Goal: Communication & Community: Answer question/provide support

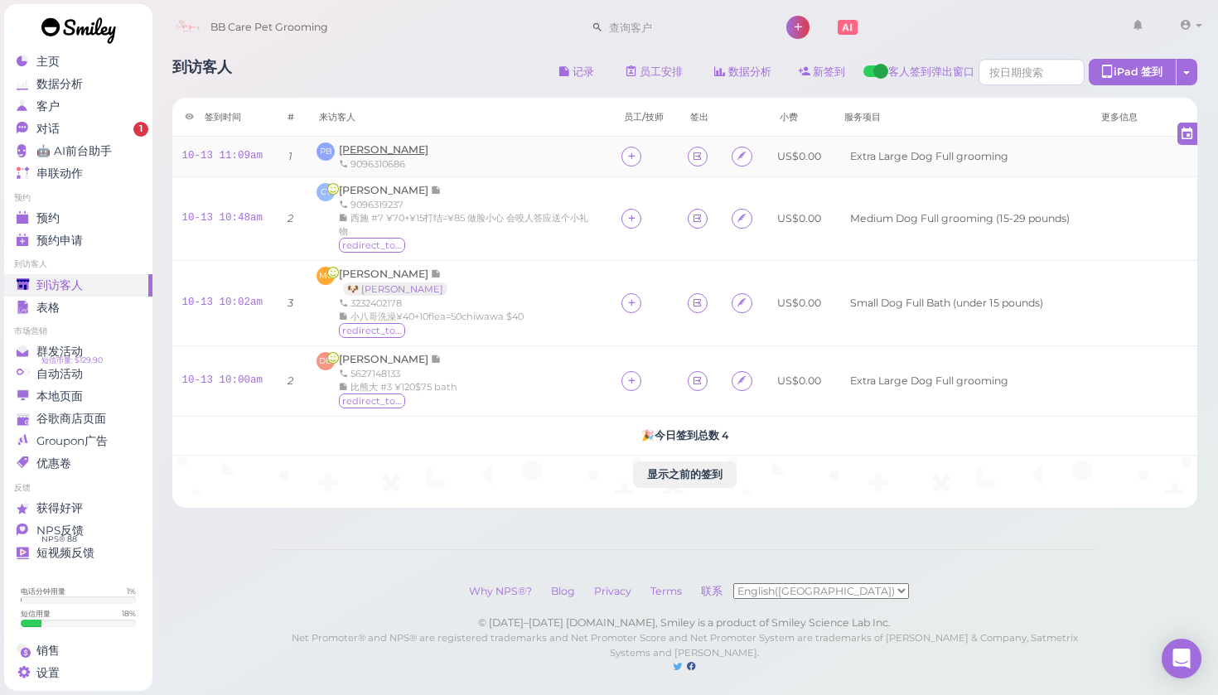
click at [358, 145] on span "Patrick Baiza" at bounding box center [383, 149] width 89 height 12
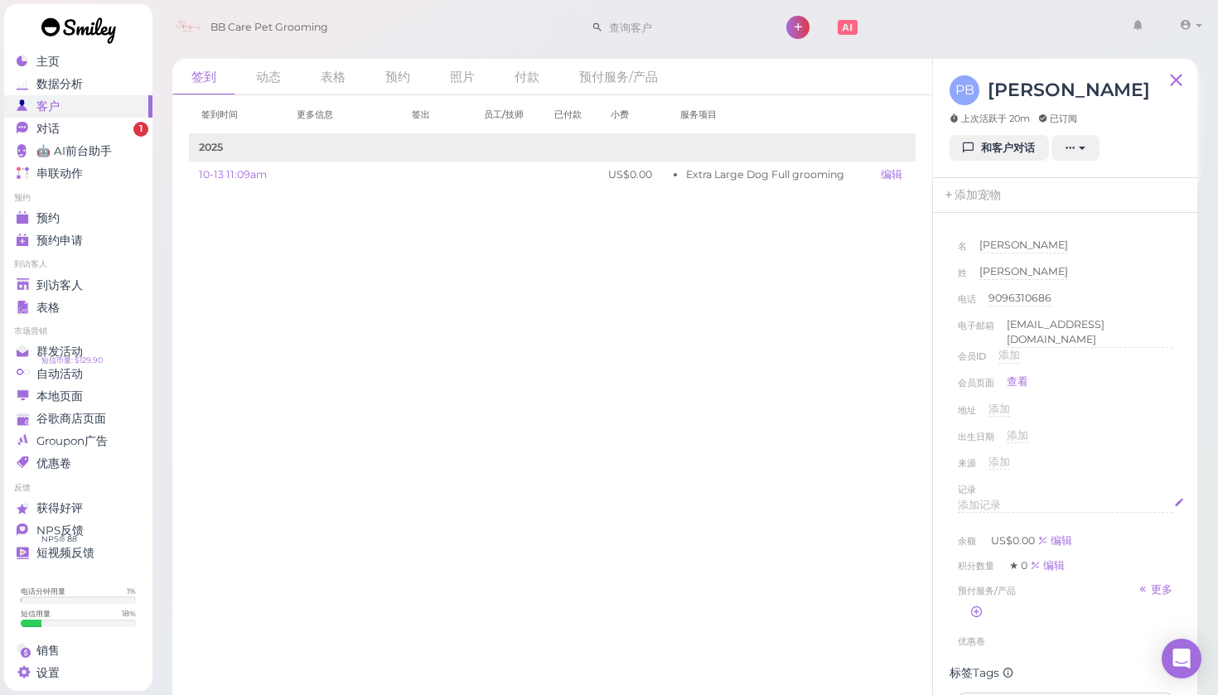
click at [1023, 499] on div "添加记录" at bounding box center [1065, 506] width 215 height 16
click at [966, 660] on button "完成" at bounding box center [973, 664] width 30 height 17
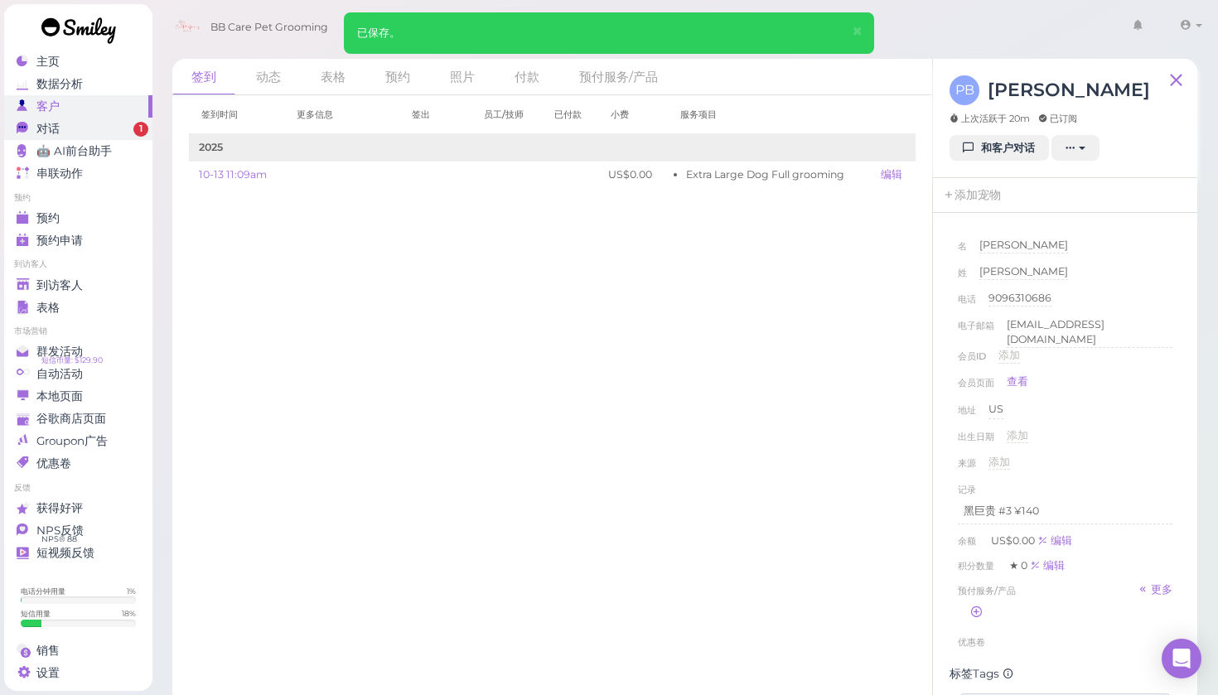
click at [87, 131] on div "对话" at bounding box center [76, 129] width 119 height 14
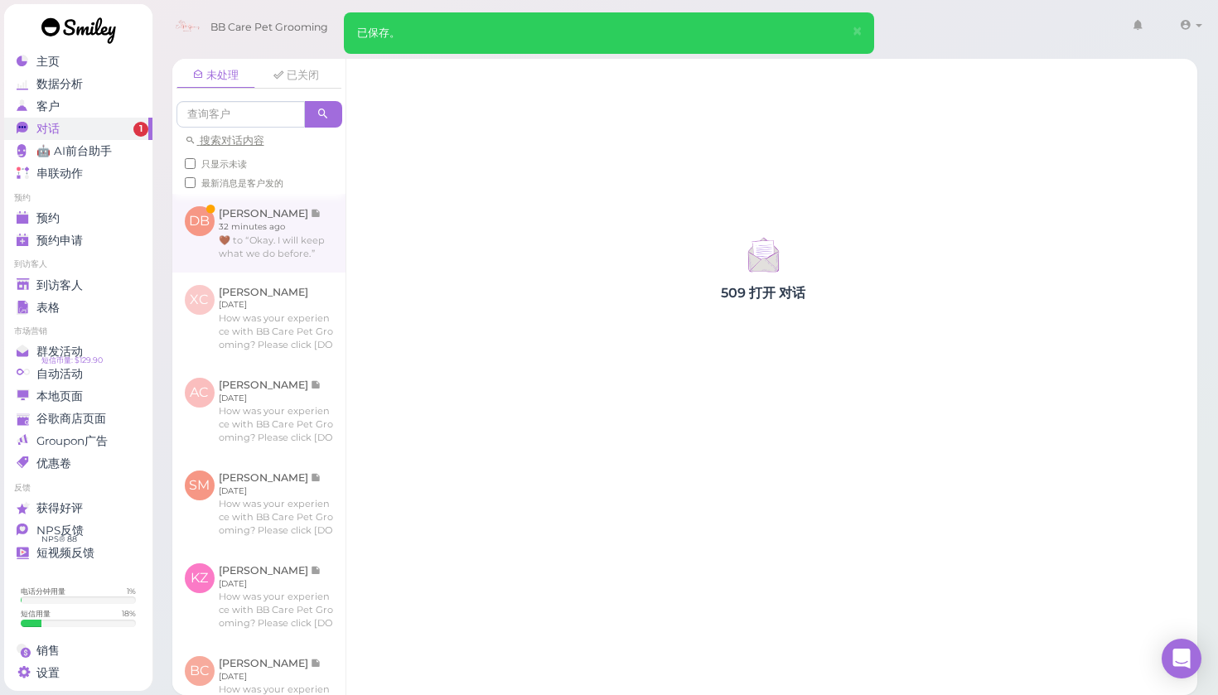
click at [257, 243] on link at bounding box center [258, 233] width 173 height 78
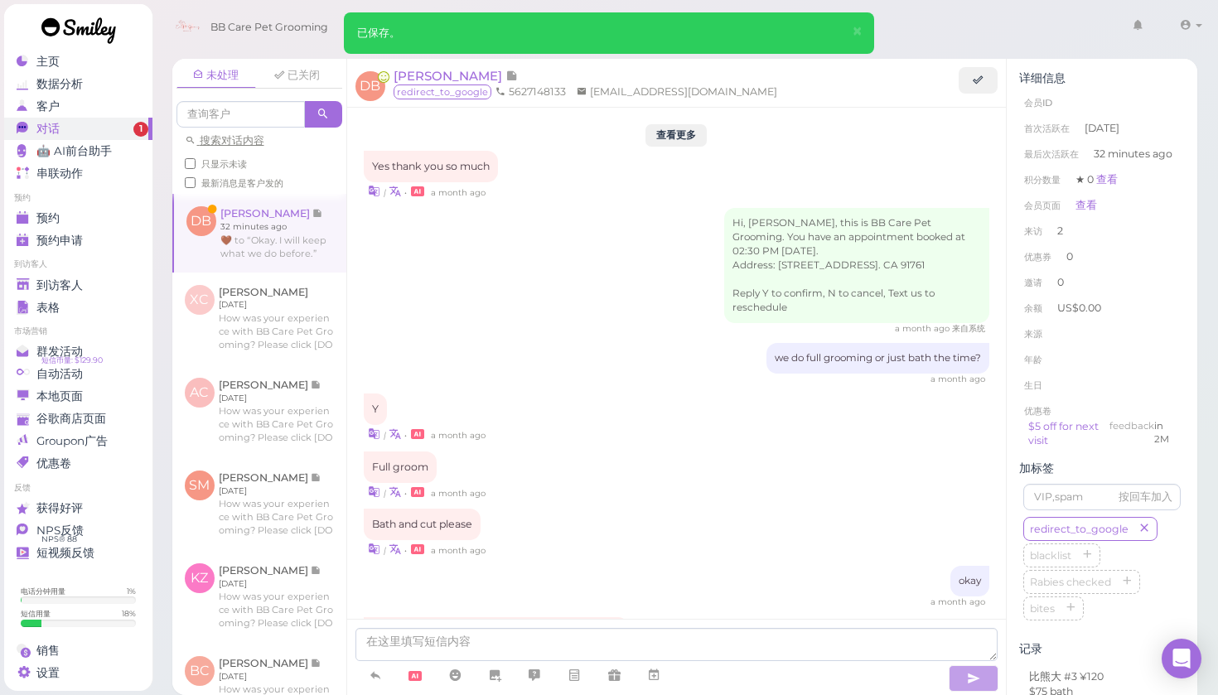
scroll to position [1447, 0]
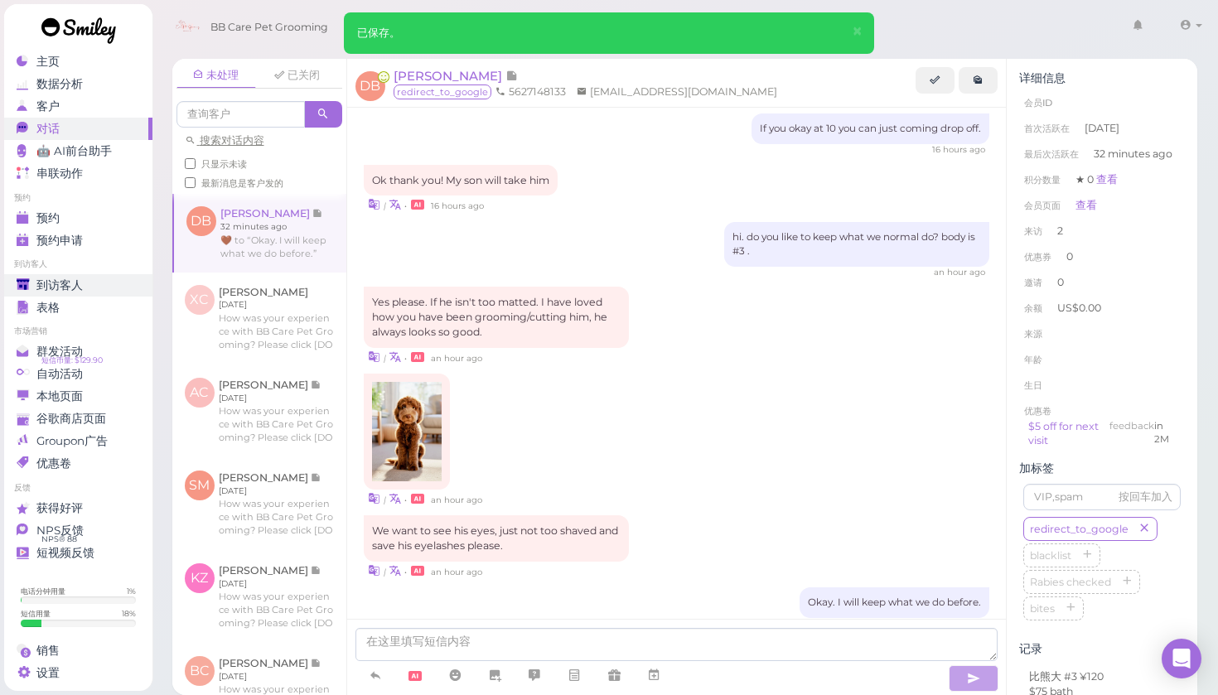
click at [76, 283] on span "到访客人" at bounding box center [59, 285] width 46 height 14
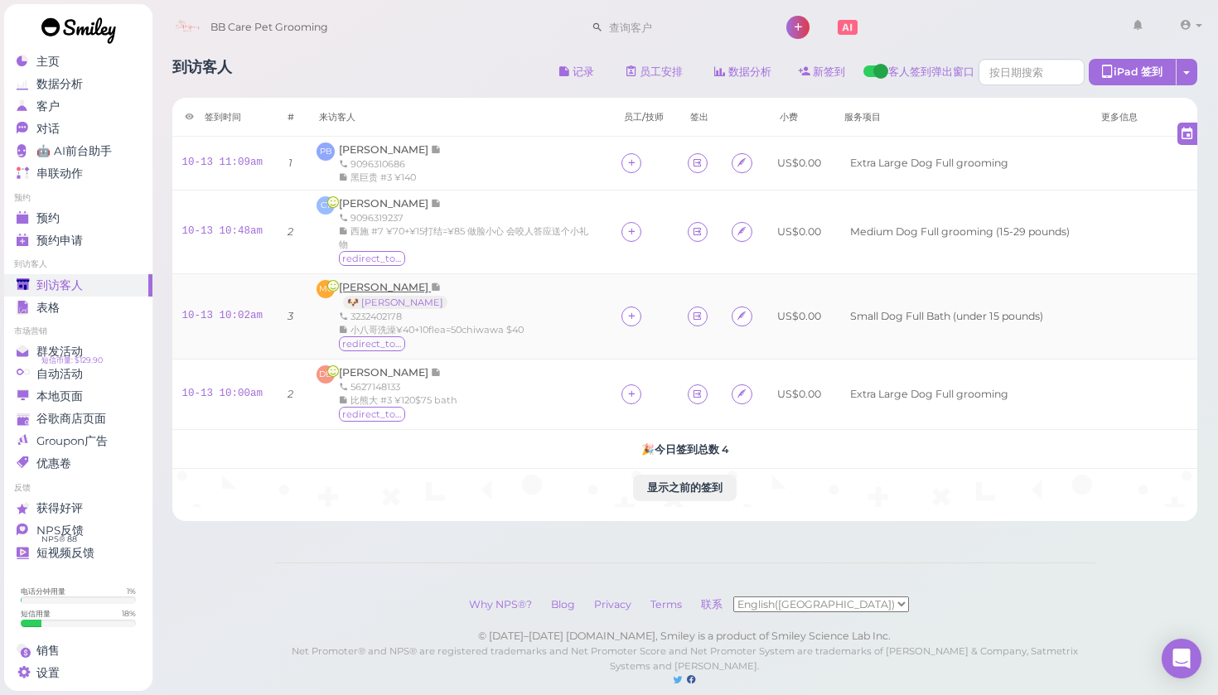
click at [385, 285] on span "[PERSON_NAME]" at bounding box center [385, 287] width 92 height 12
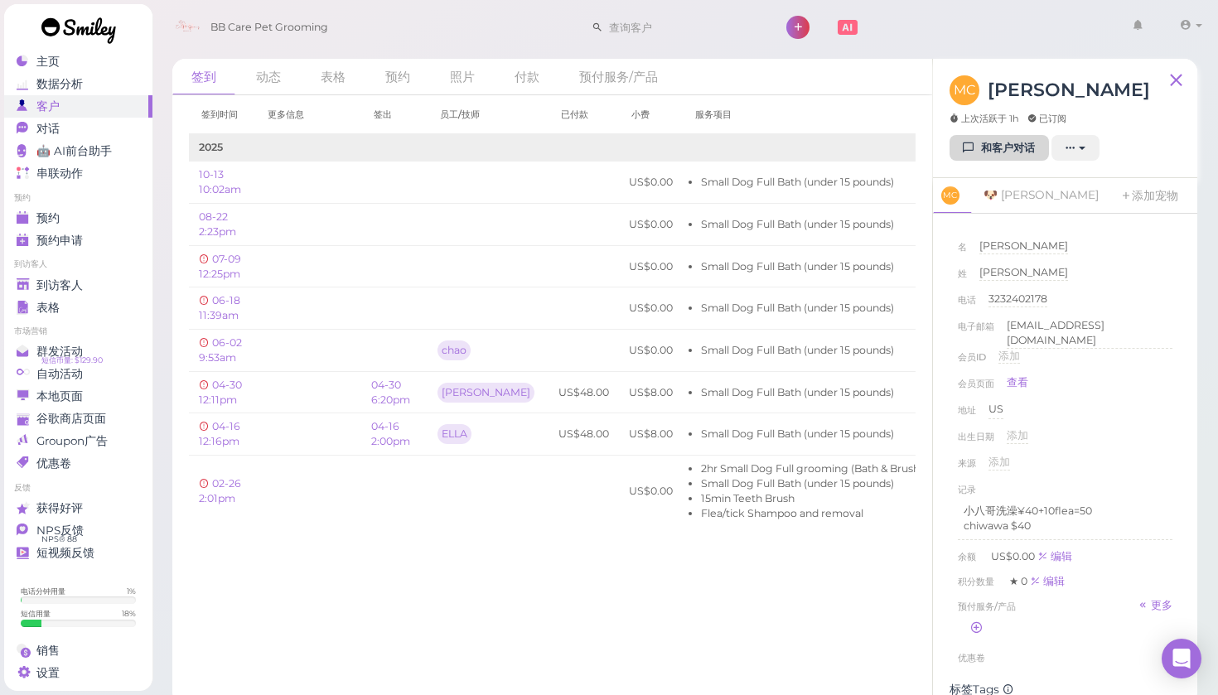
click at [1003, 146] on link "和客户对话" at bounding box center [999, 148] width 99 height 27
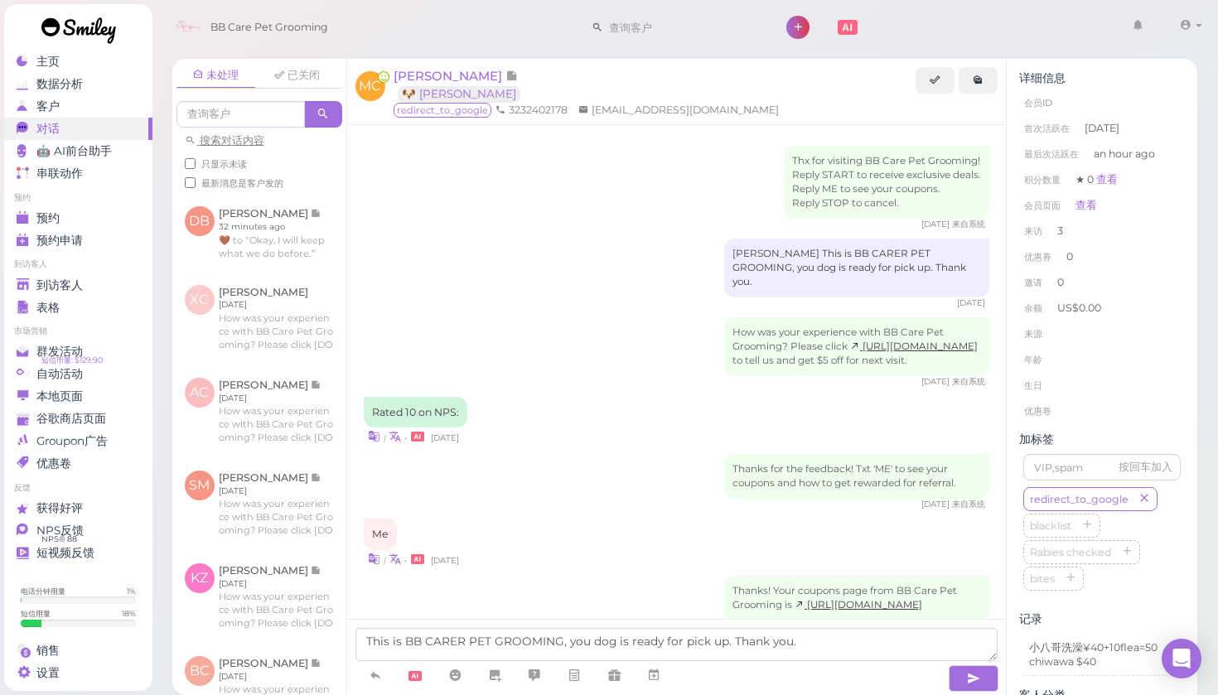
scroll to position [1536, 0]
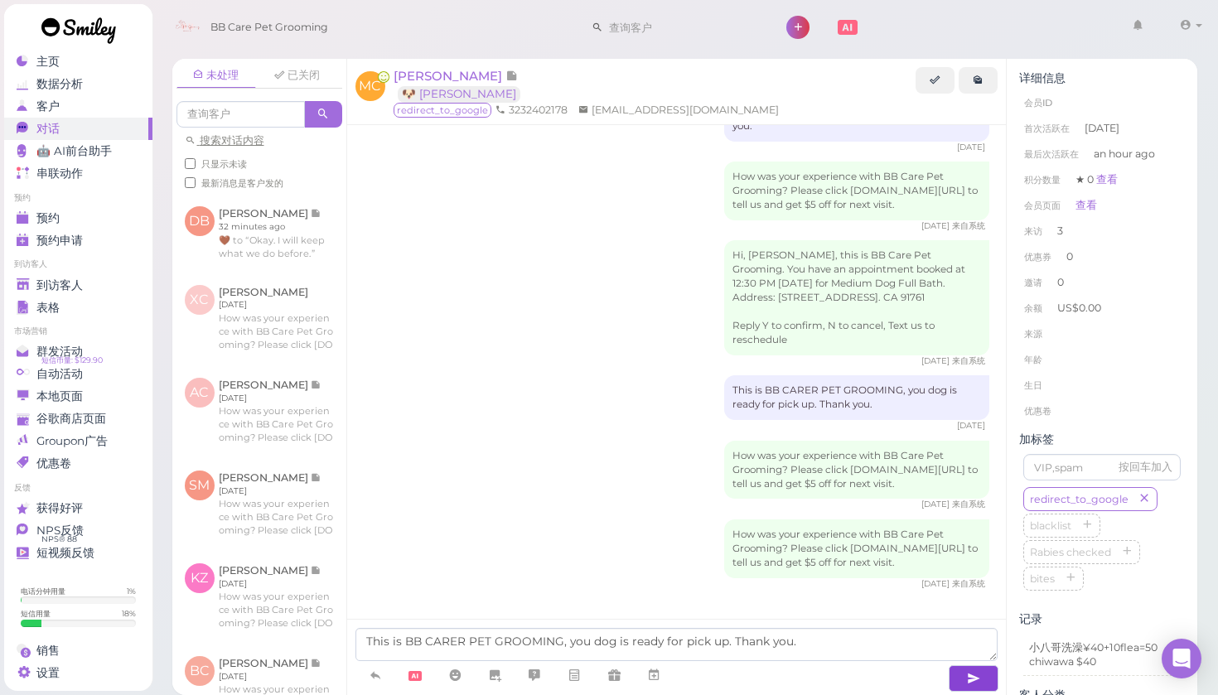
click at [969, 683] on icon "button" at bounding box center [973, 678] width 13 height 17
